Goal: Information Seeking & Learning: Learn about a topic

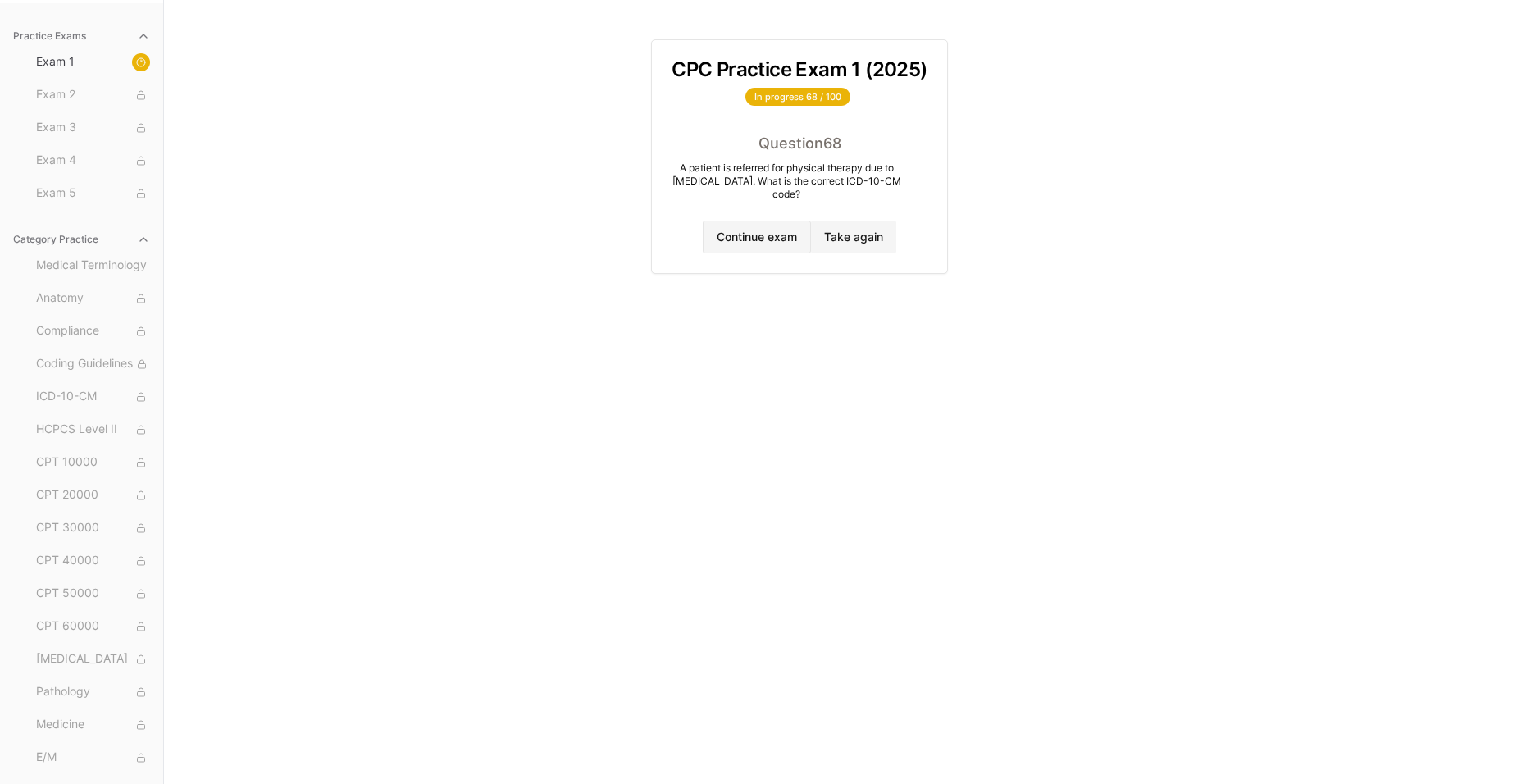
click at [758, 235] on button "Continue exam" at bounding box center [757, 236] width 108 height 33
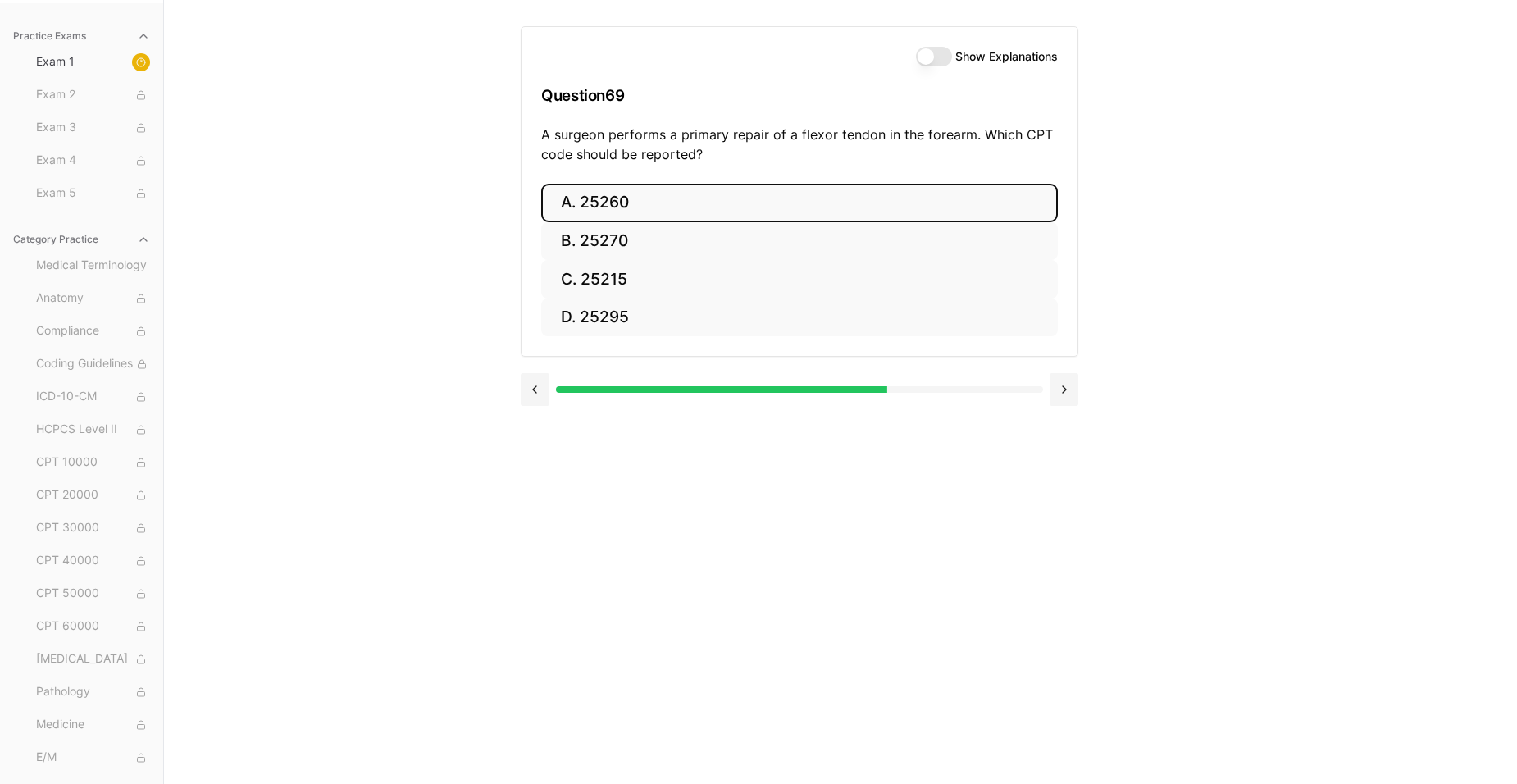
click at [650, 204] on button "A. 25260" at bounding box center [800, 203] width 517 height 39
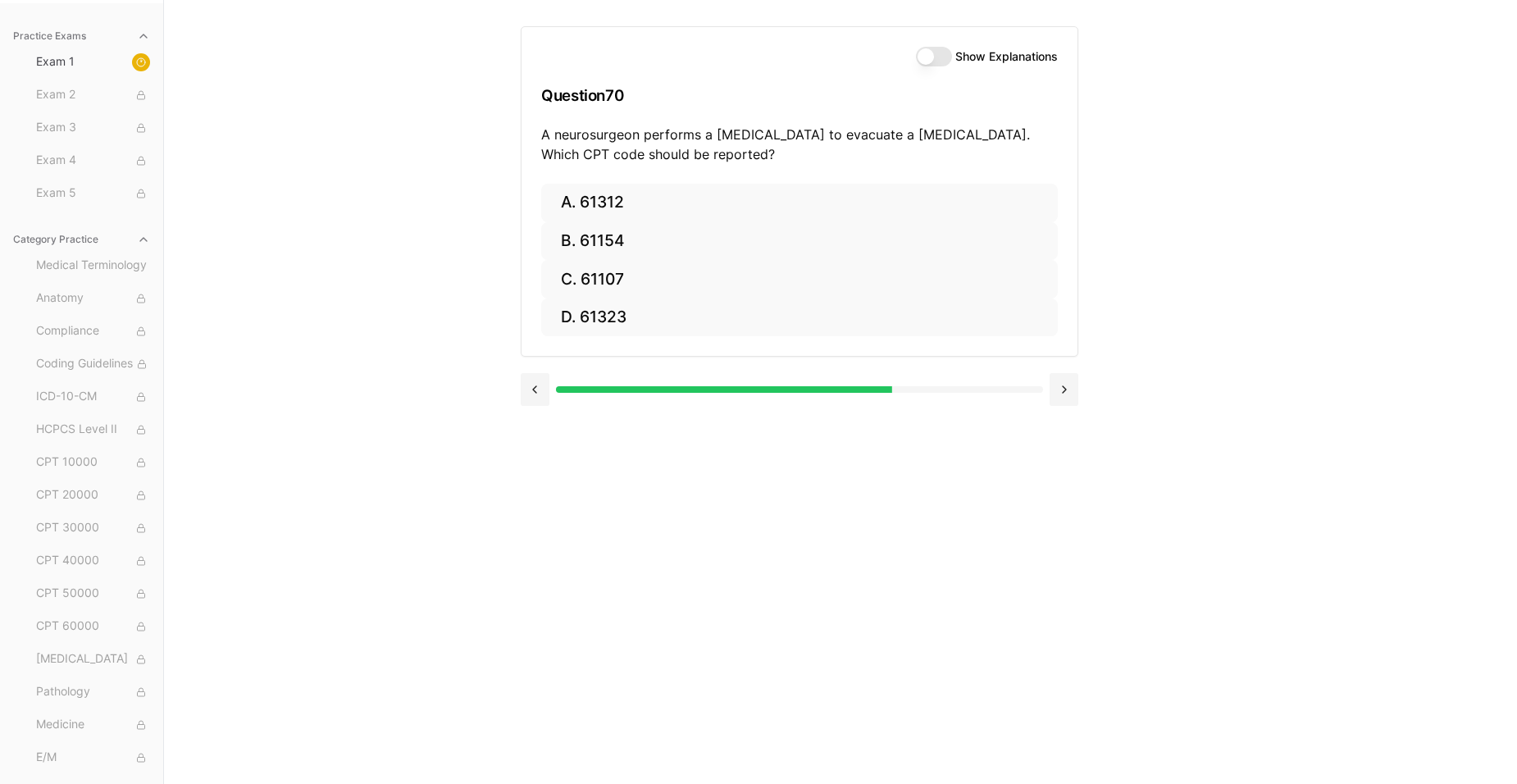
click at [952, 57] on div "Show Explanations" at bounding box center [986, 56] width 142 height 19
click at [942, 61] on button "Show Explanations" at bounding box center [934, 56] width 36 height 19
click at [536, 395] on button at bounding box center [535, 389] width 28 height 33
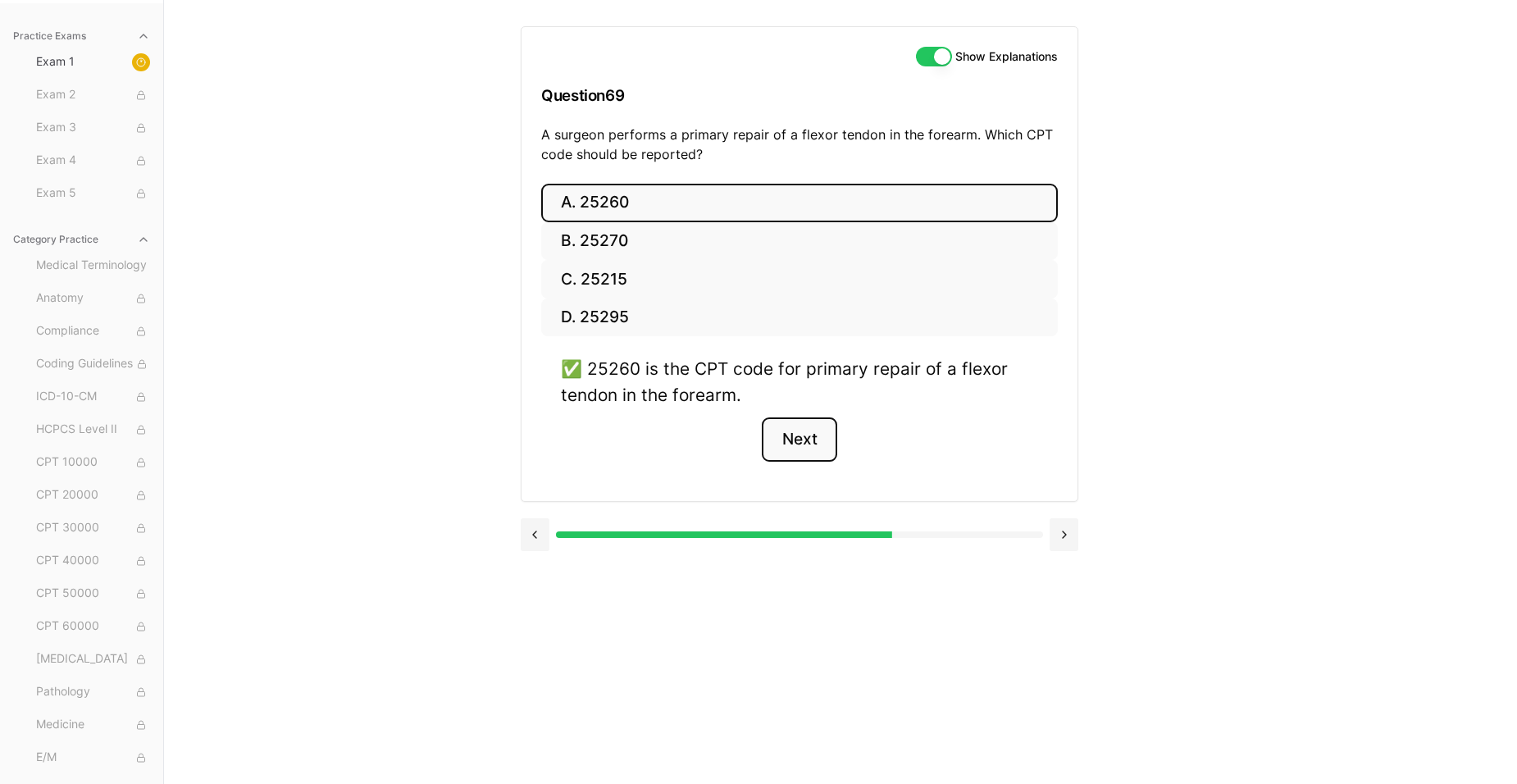
click at [817, 444] on button "Next" at bounding box center [799, 439] width 75 height 44
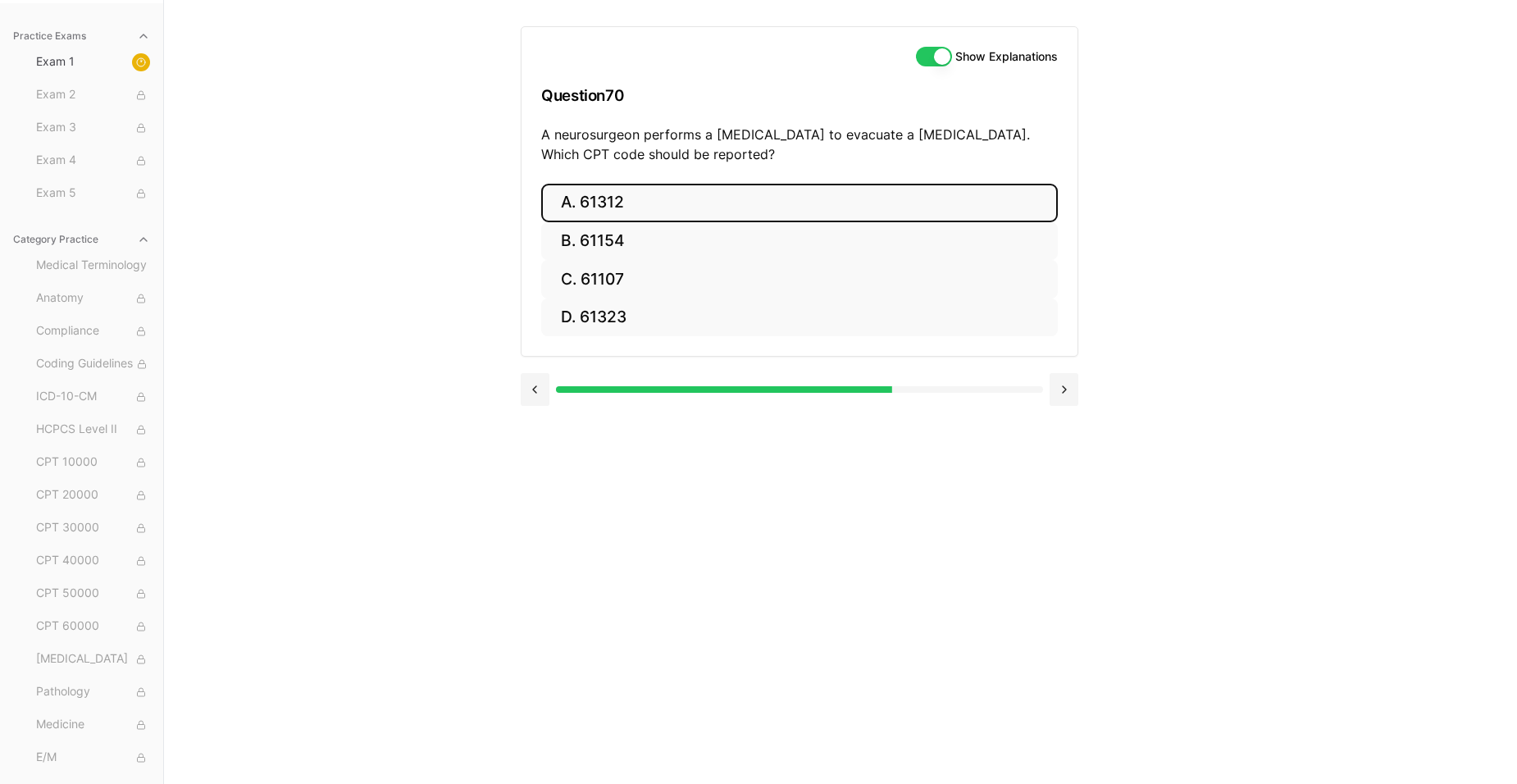
click at [608, 196] on button "A. 61312" at bounding box center [800, 203] width 517 height 39
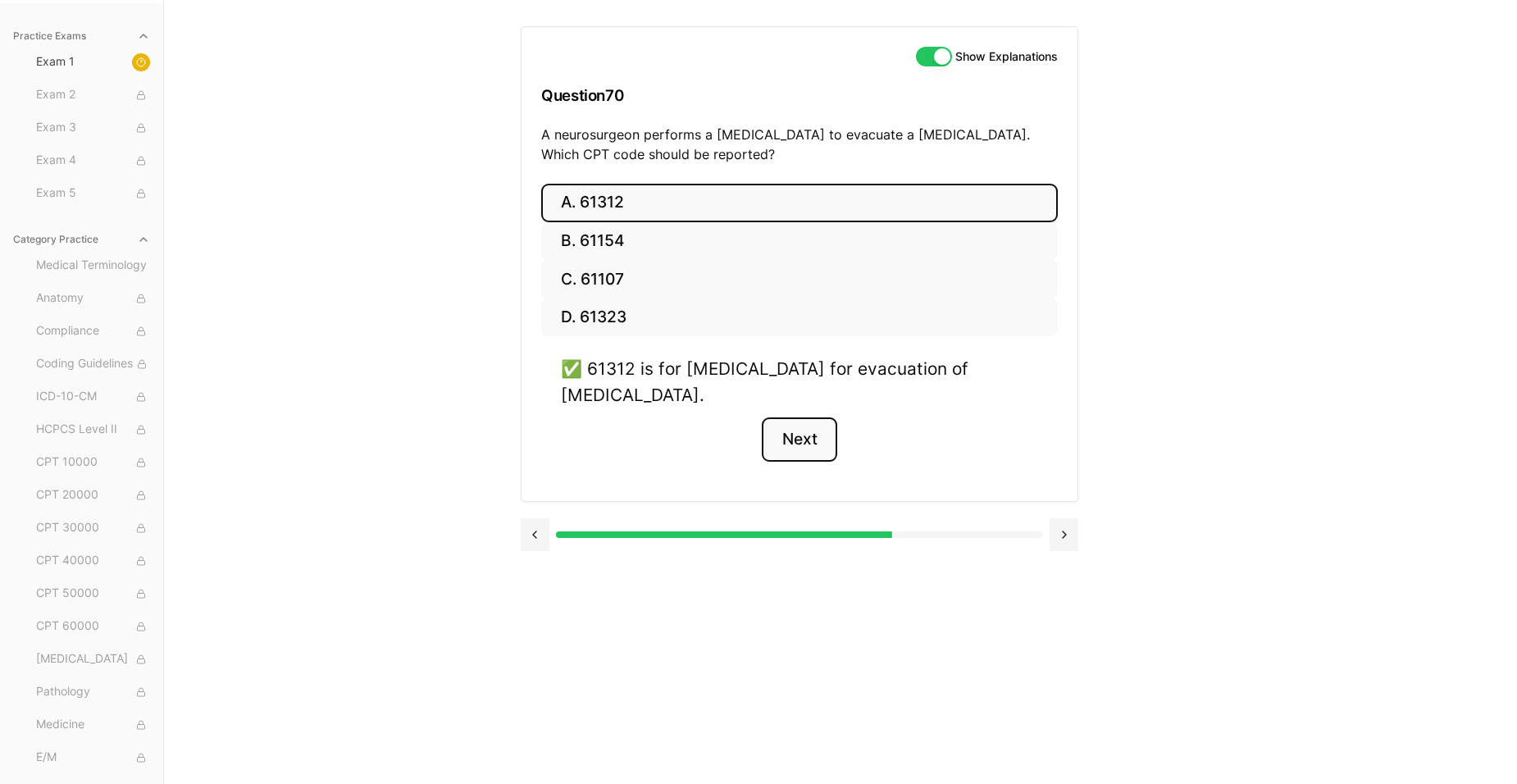
click at [802, 441] on button "Next" at bounding box center [799, 439] width 75 height 44
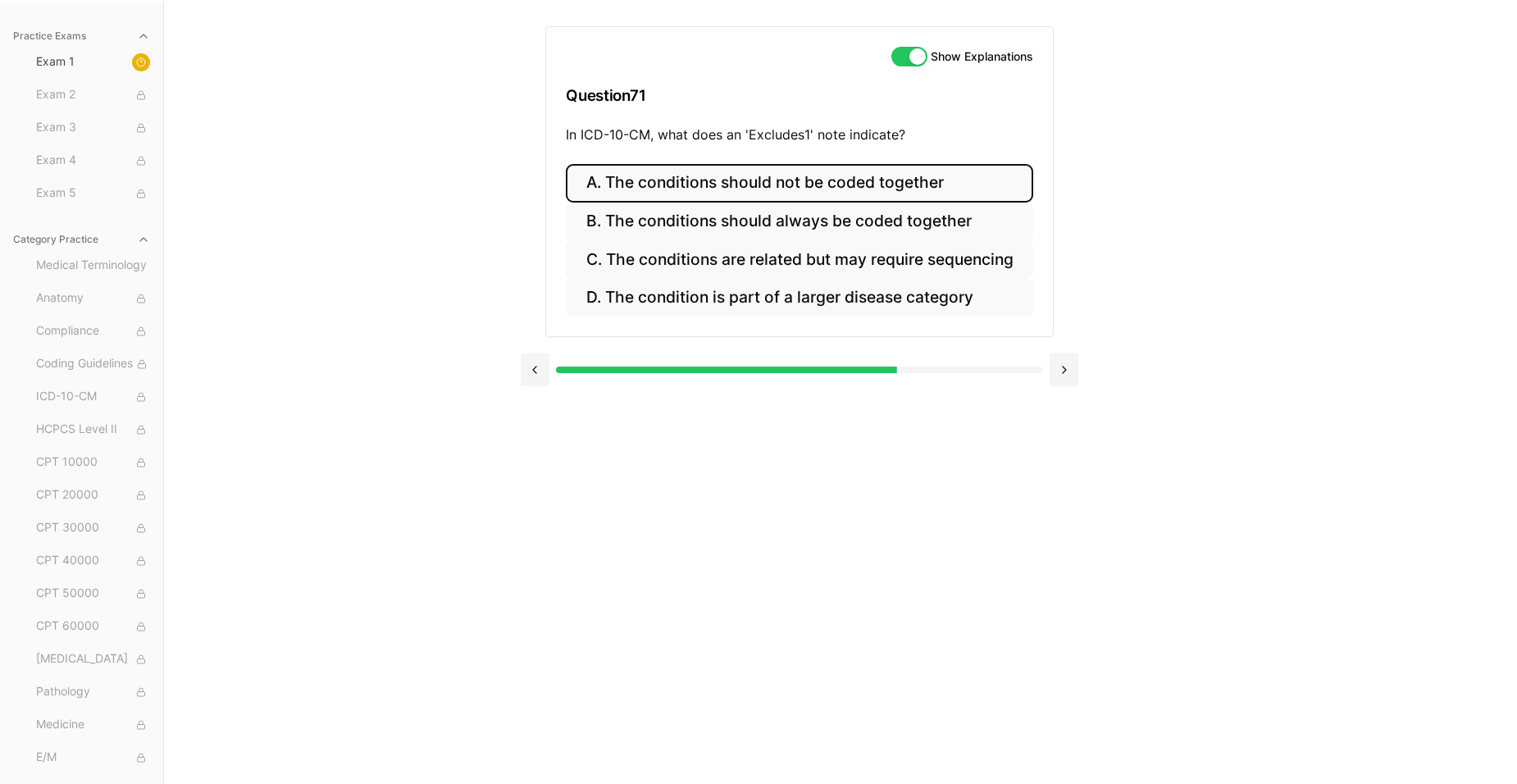
click at [856, 169] on button "A. The conditions should not be coded together" at bounding box center [799, 183] width 467 height 39
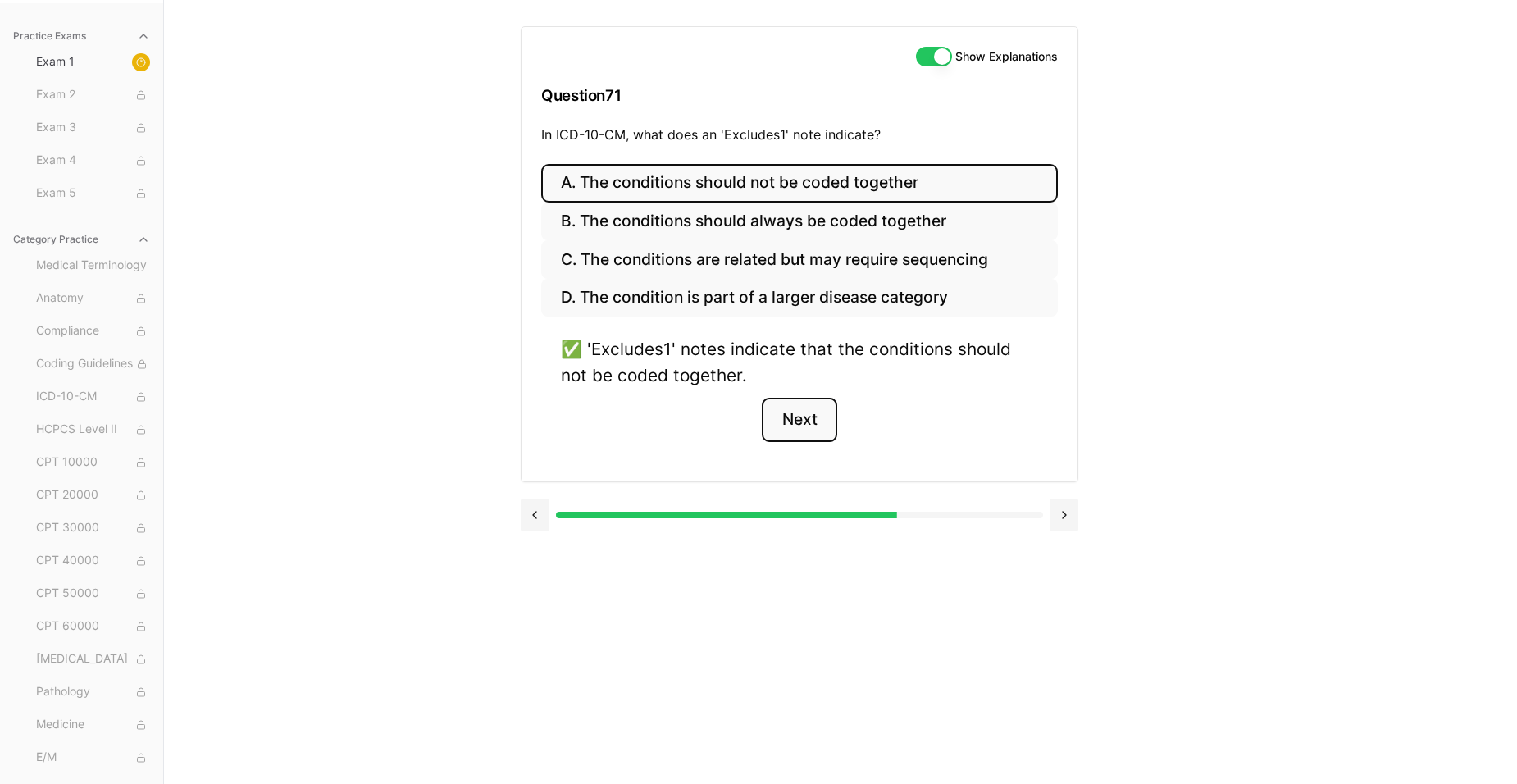
click at [805, 407] on button "Next" at bounding box center [799, 420] width 75 height 44
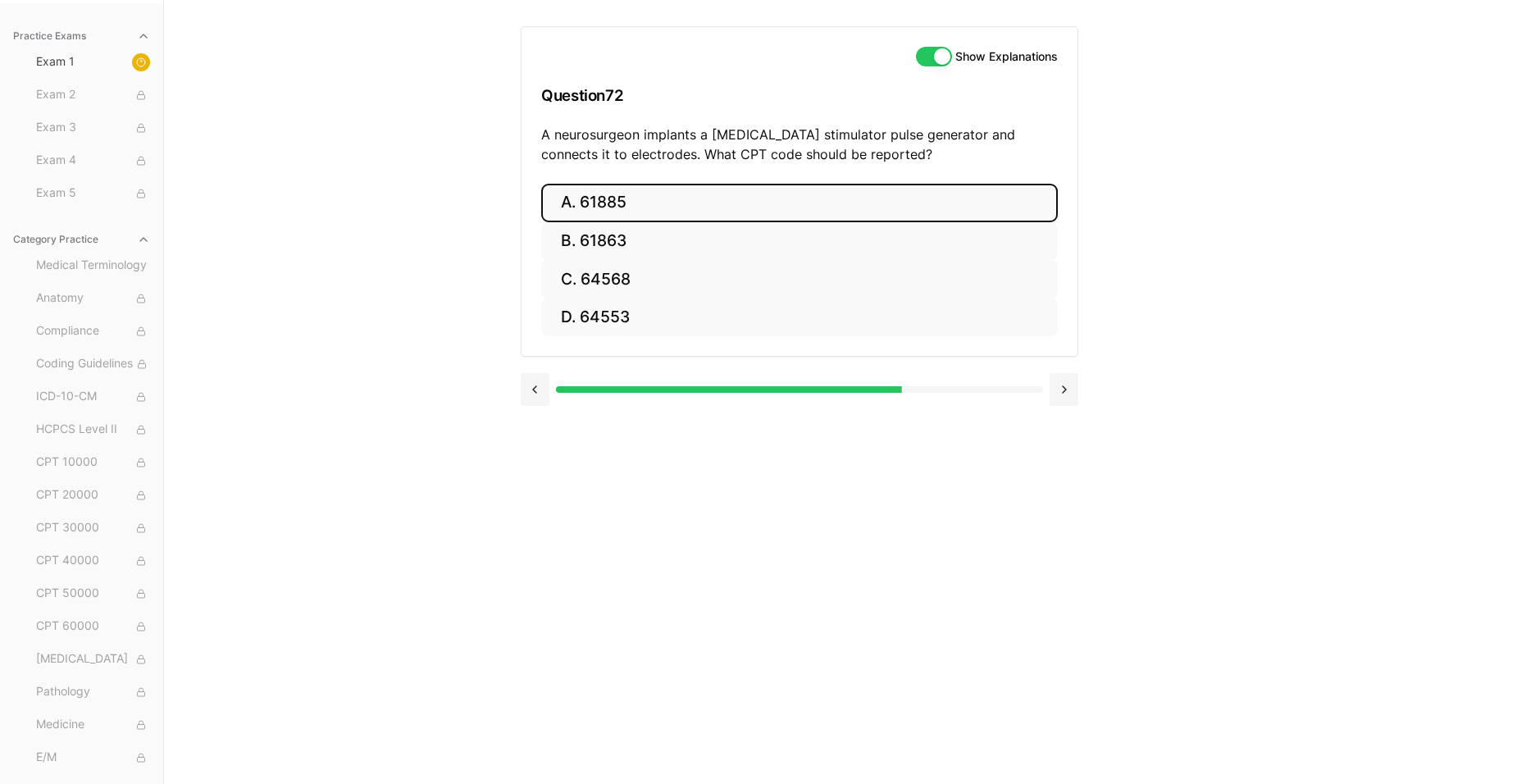
click at [702, 203] on button "A. 61885" at bounding box center [800, 203] width 517 height 39
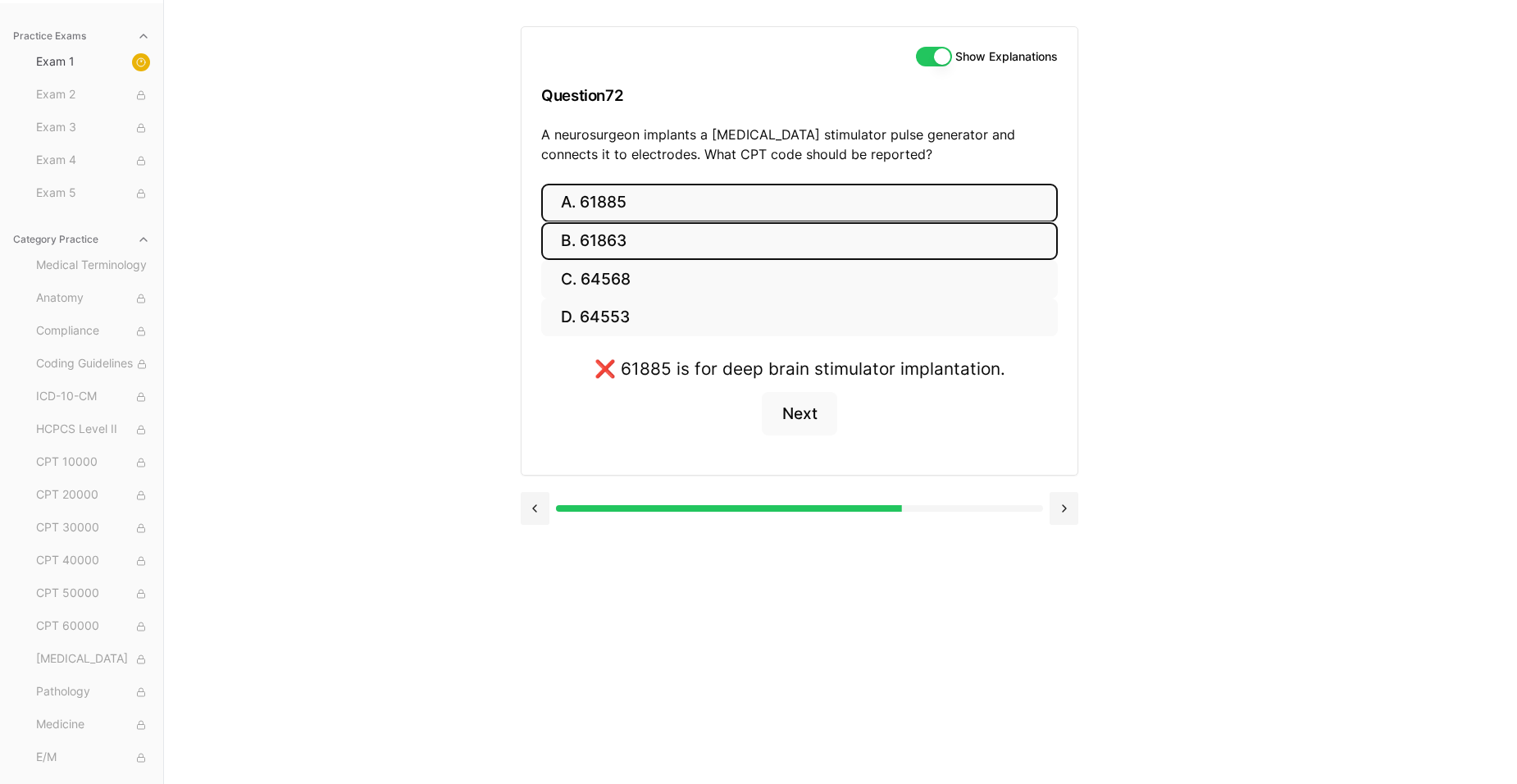
click at [659, 240] on button "B. 61863" at bounding box center [800, 241] width 517 height 39
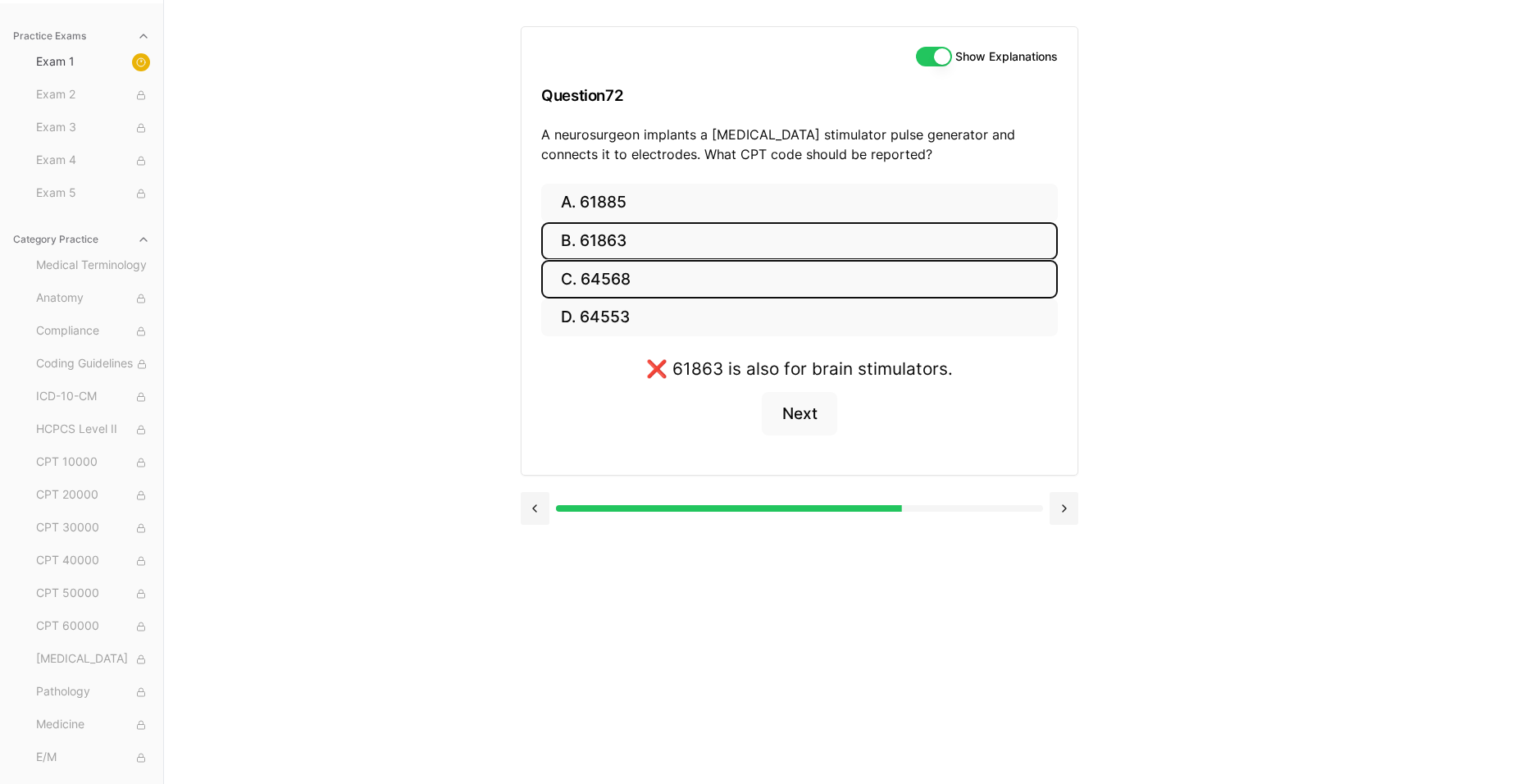
click at [656, 269] on button "C. 64568" at bounding box center [800, 279] width 517 height 39
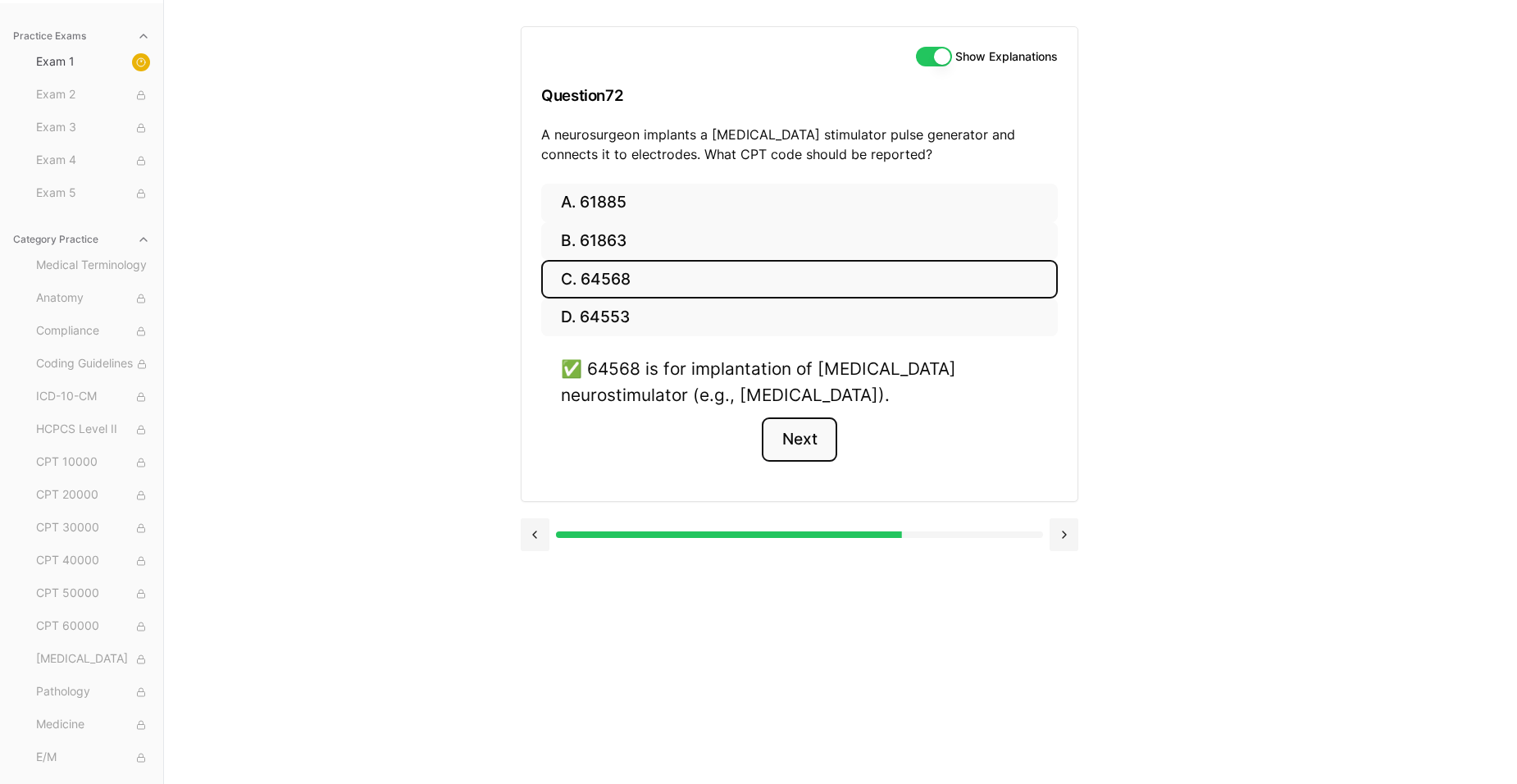
click at [831, 444] on button "Next" at bounding box center [799, 439] width 75 height 44
